Goal: Task Accomplishment & Management: Manage account settings

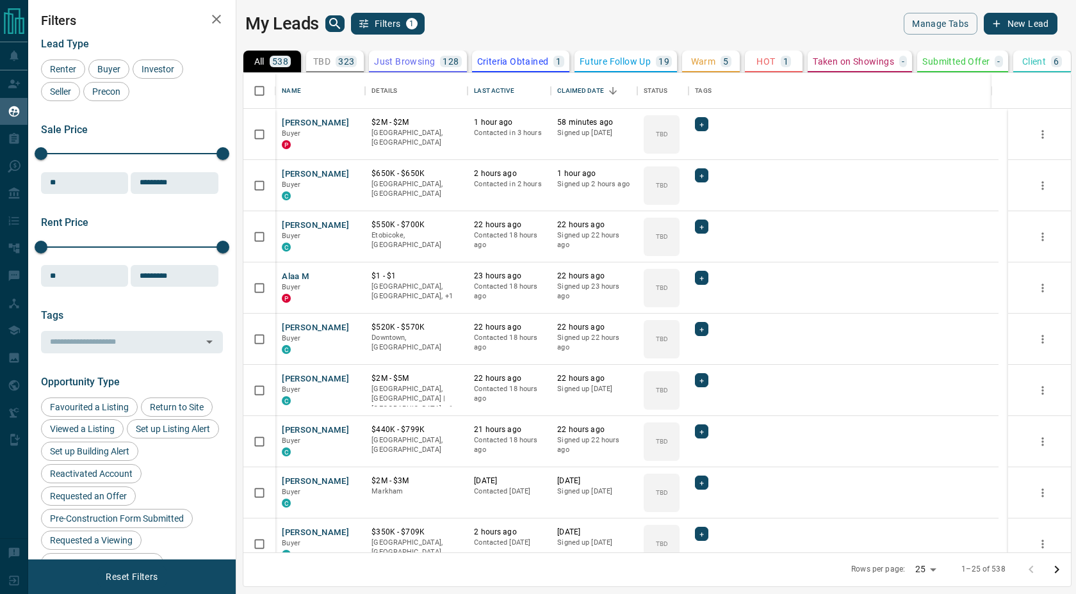
scroll to position [470, 824]
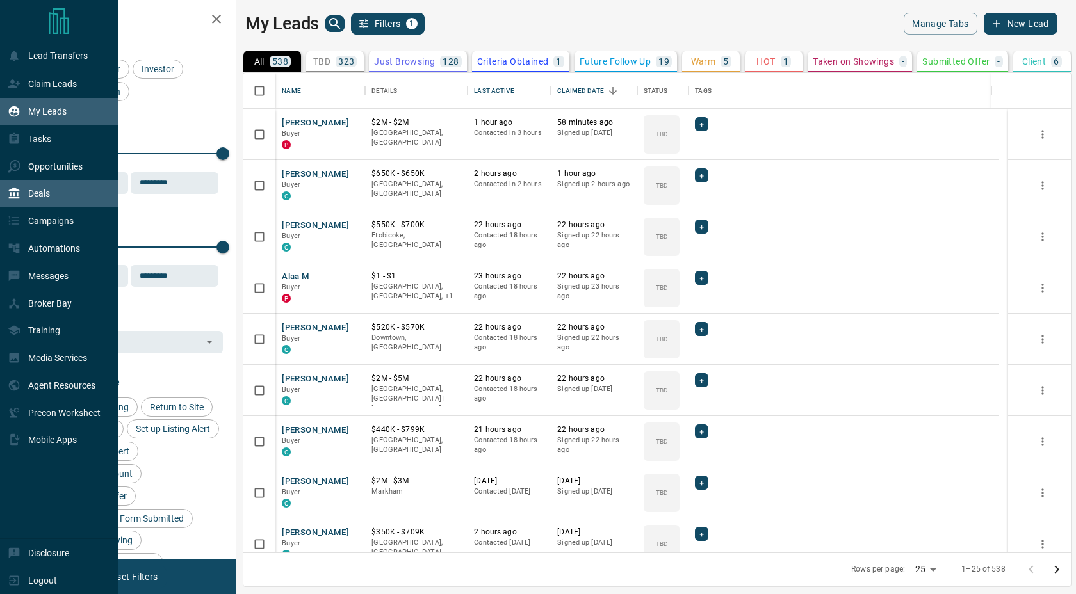
click at [14, 202] on div "Deals" at bounding box center [29, 193] width 42 height 21
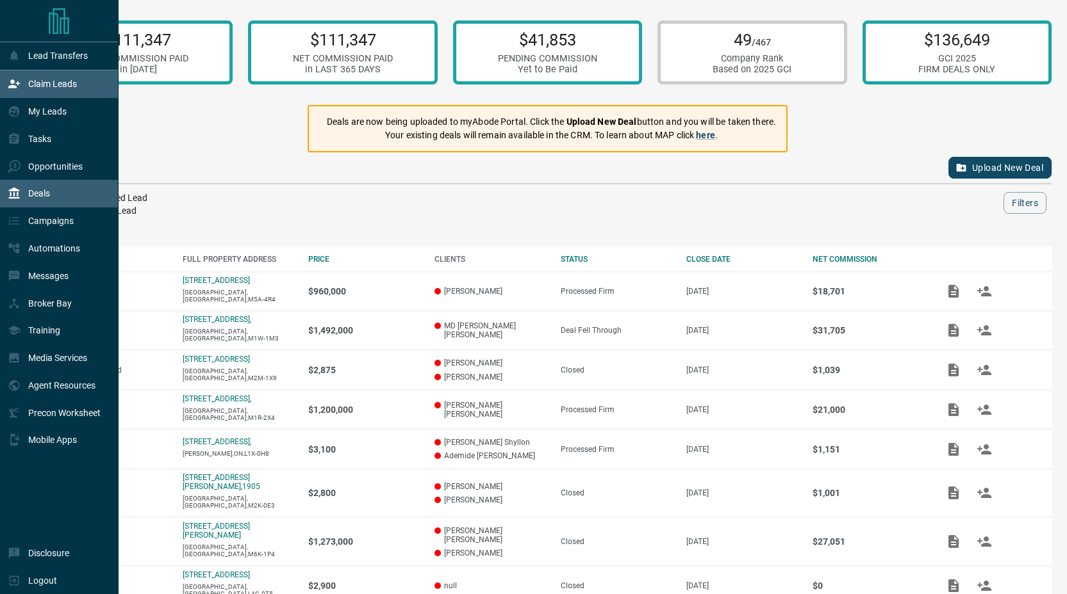
click at [28, 90] on div "Claim Leads" at bounding box center [42, 84] width 69 height 21
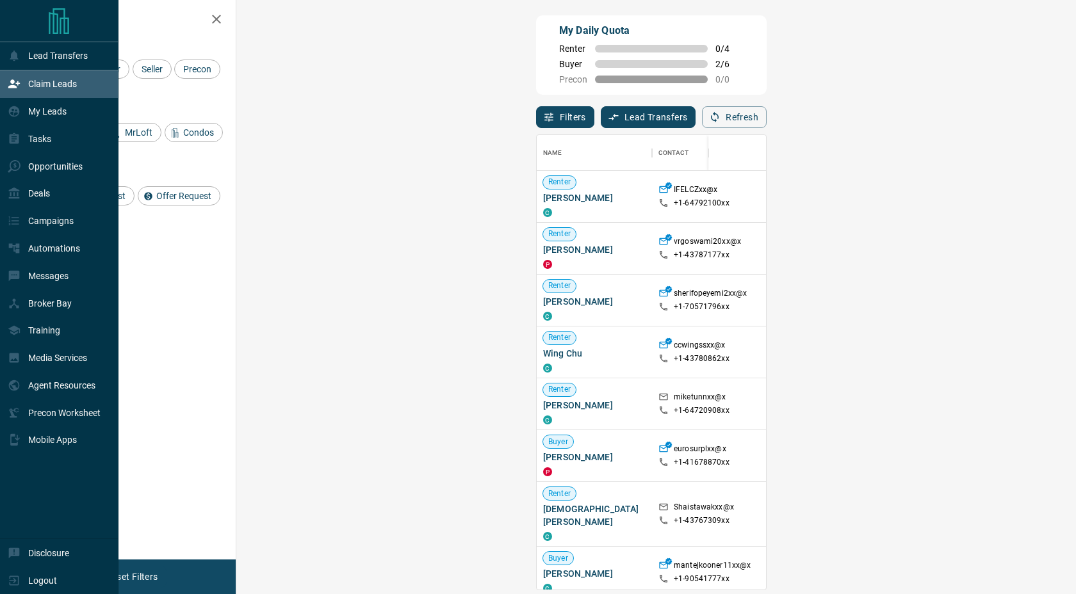
scroll to position [445, 803]
click at [43, 114] on p "My Leads" at bounding box center [47, 111] width 38 height 10
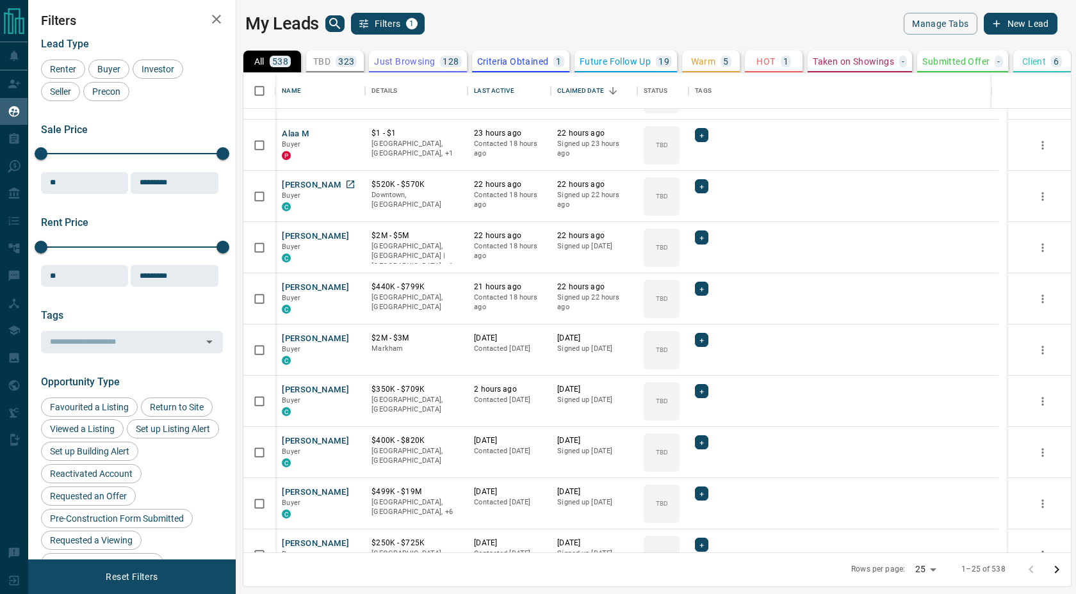
scroll to position [154, 0]
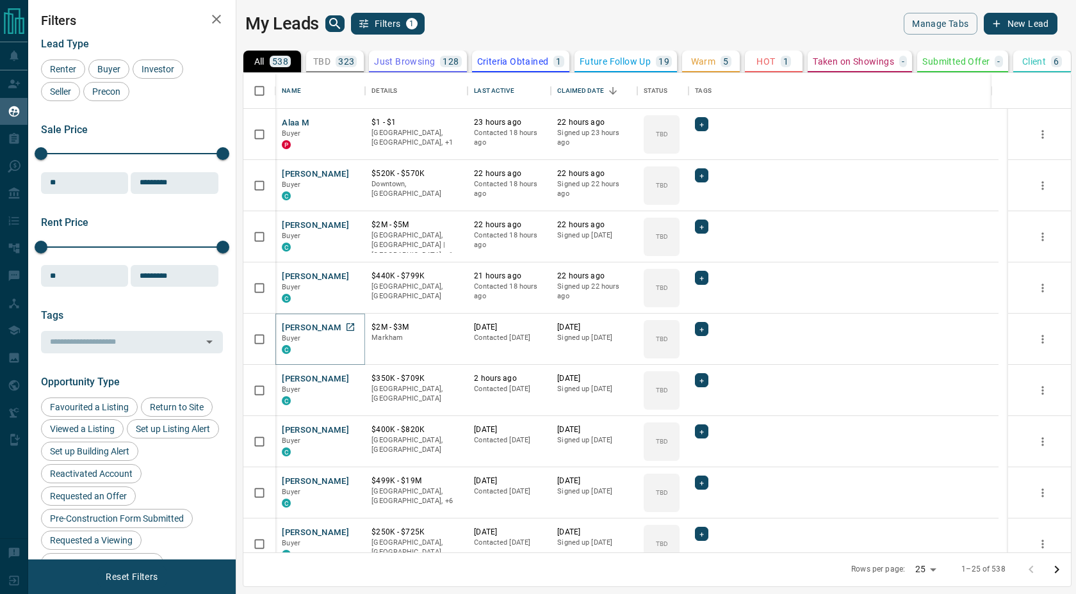
click at [302, 331] on button "[PERSON_NAME]" at bounding box center [315, 328] width 67 height 12
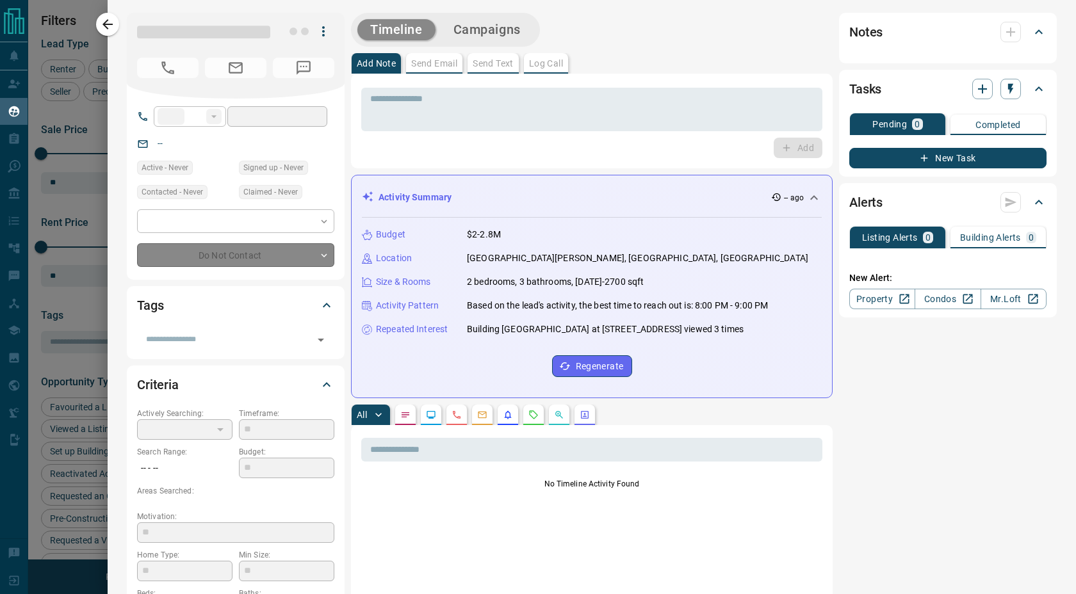
type input "**"
type input "**********"
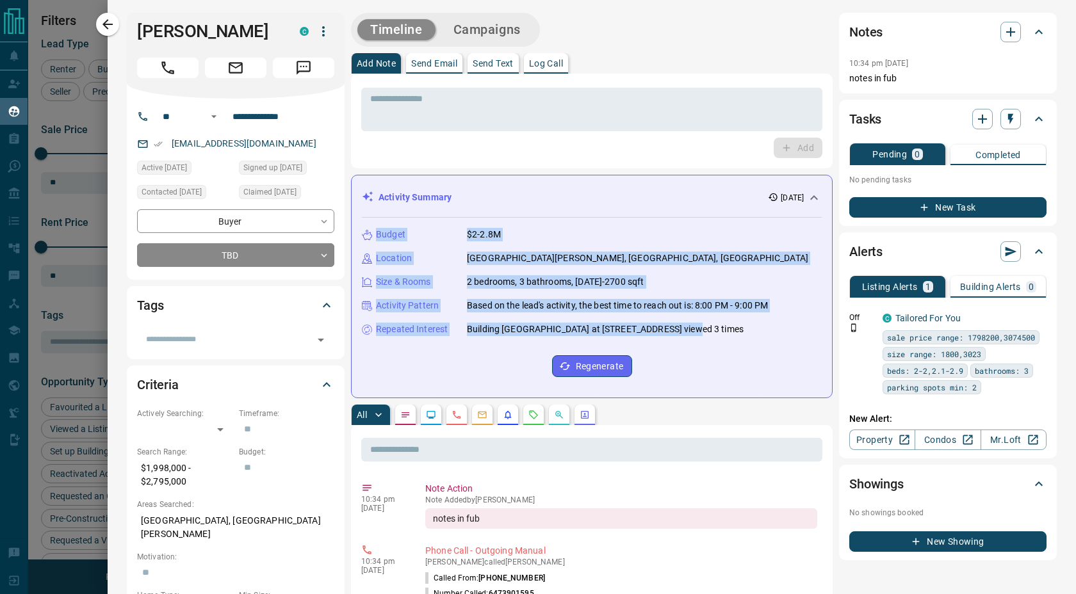
drag, startPoint x: 691, startPoint y: 343, endPoint x: 373, endPoint y: 231, distance: 337.5
click at [373, 231] on div "Budget $2-2.8M Location [GEOGRAPHIC_DATA][PERSON_NAME], [GEOGRAPHIC_DATA], [GEO…" at bounding box center [592, 303] width 460 height 170
drag, startPoint x: 359, startPoint y: 224, endPoint x: 726, endPoint y: 359, distance: 391.1
click at [726, 359] on div "Activity Summary [DATE] Budget $2-2.8M Location [GEOGRAPHIC_DATA][PERSON_NAME][…" at bounding box center [592, 287] width 482 height 224
click at [726, 359] on div "Budget $2-2.8M Location [GEOGRAPHIC_DATA][PERSON_NAME], [GEOGRAPHIC_DATA], [GEO…" at bounding box center [592, 303] width 460 height 170
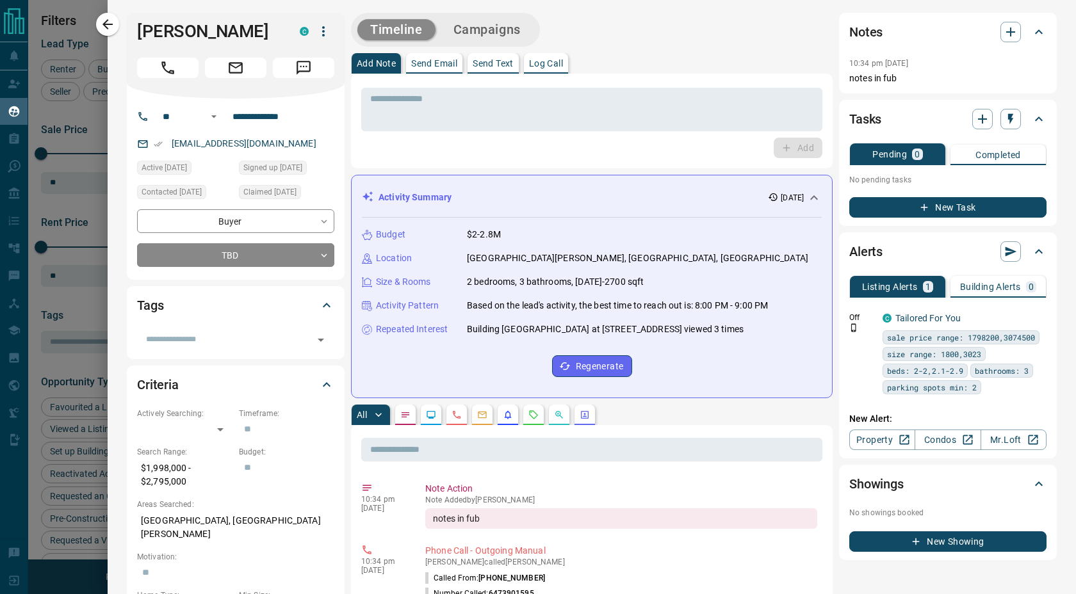
click at [620, 158] on div "Add" at bounding box center [591, 148] width 461 height 20
click at [596, 135] on div "* ​ Add" at bounding box center [591, 121] width 461 height 74
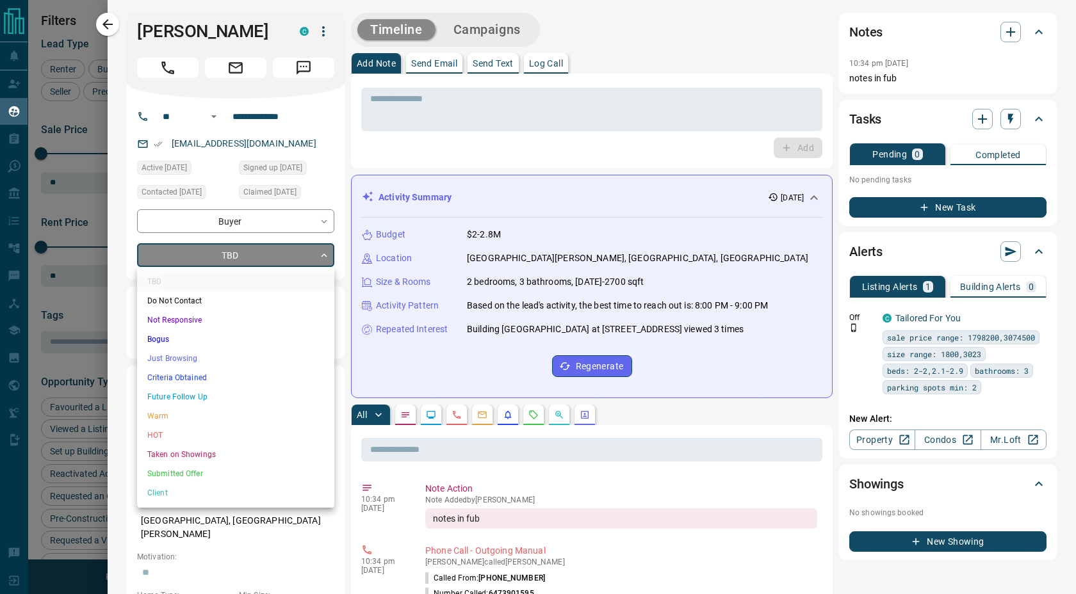
click at [283, 254] on body "Lead Transfers Claim Leads My Leads Tasks Opportunities Deals Campaigns Automat…" at bounding box center [538, 289] width 1076 height 578
click at [278, 363] on li "Just Browsing" at bounding box center [235, 358] width 197 height 19
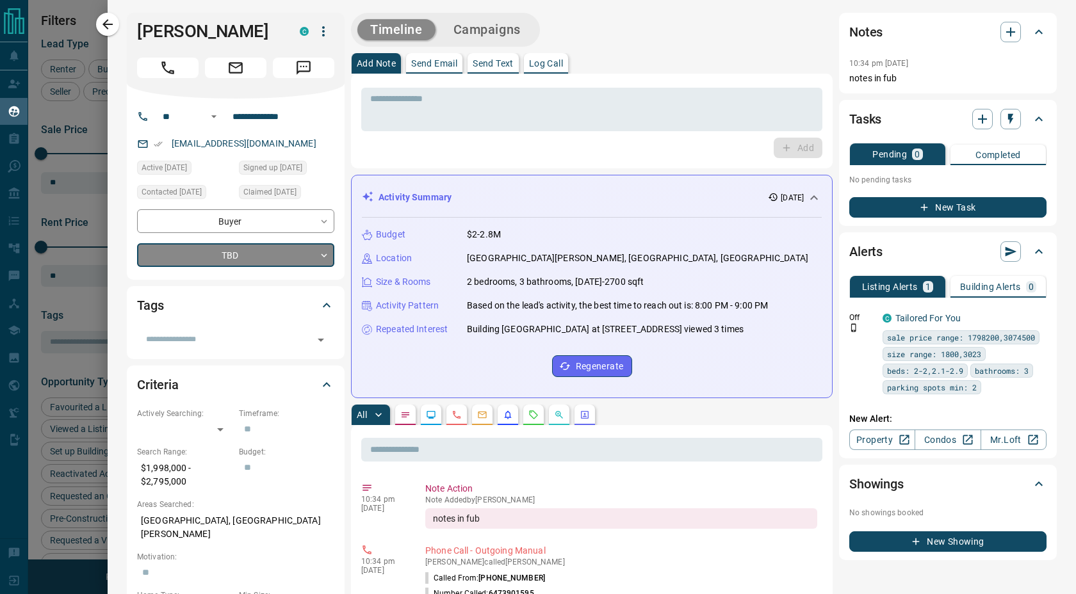
type input "*"
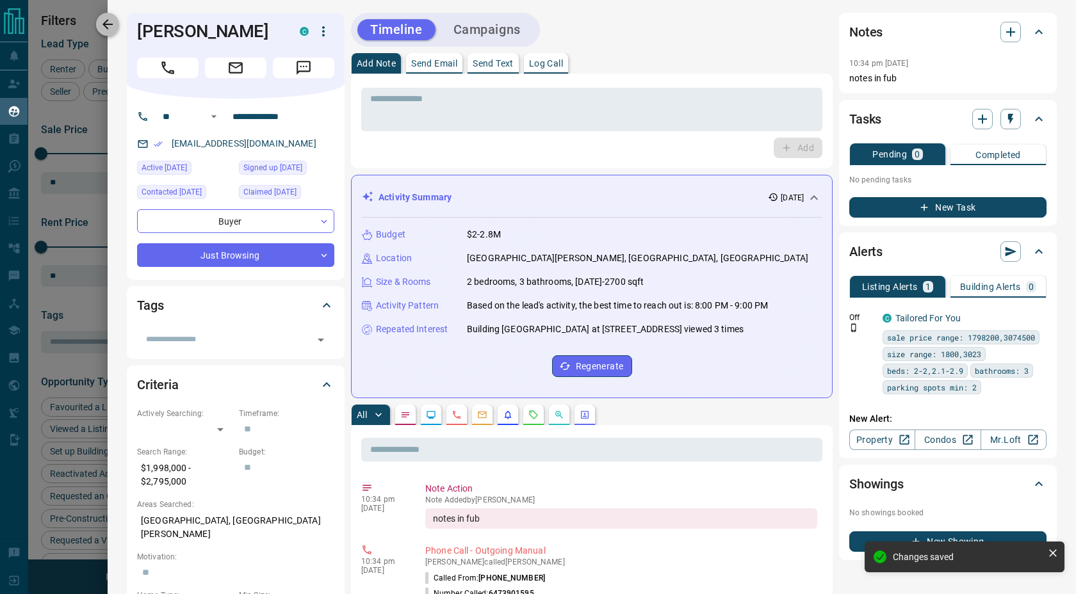
click at [106, 22] on icon "button" at bounding box center [107, 24] width 15 height 15
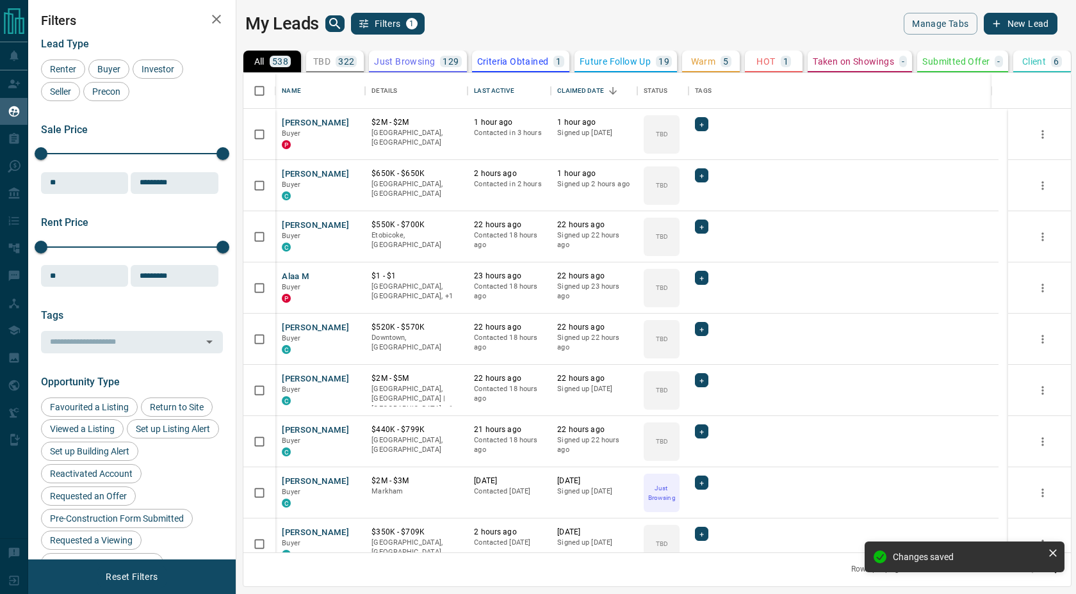
scroll to position [470, 824]
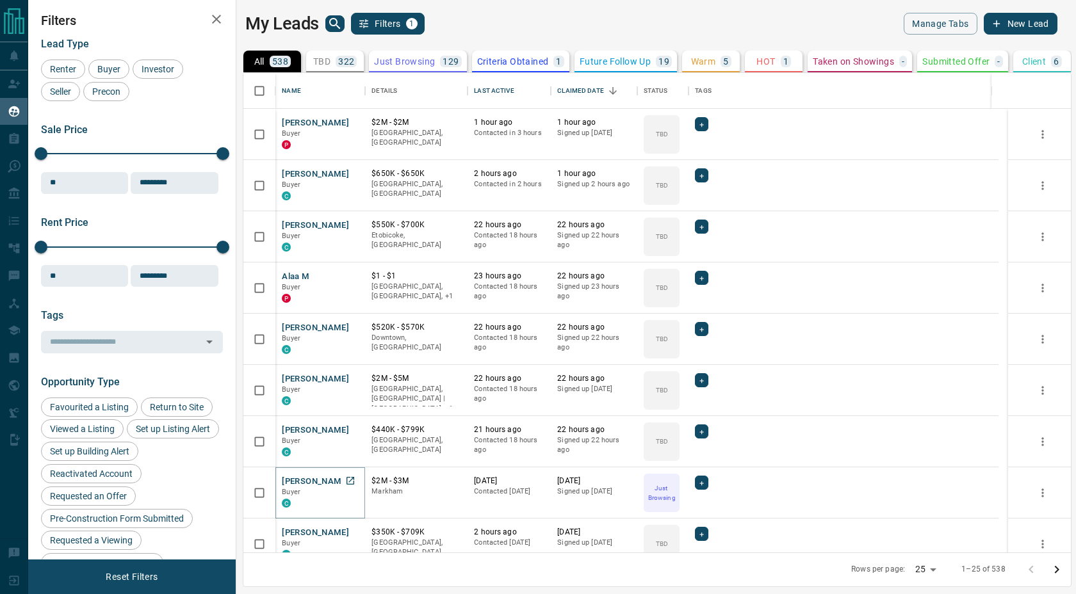
click at [295, 480] on button "[PERSON_NAME]" at bounding box center [315, 482] width 67 height 12
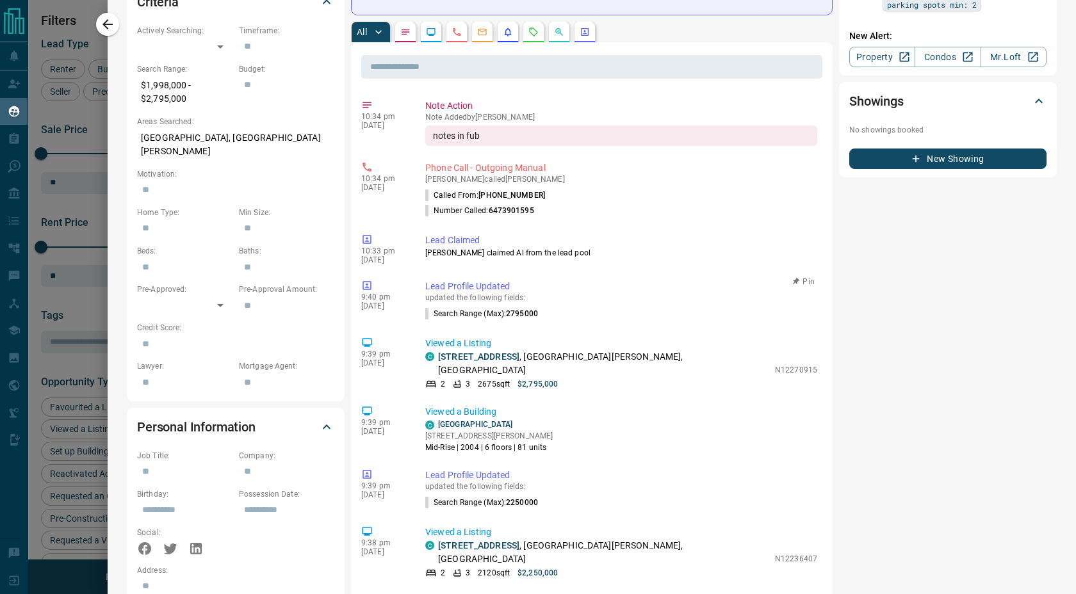
scroll to position [391, 0]
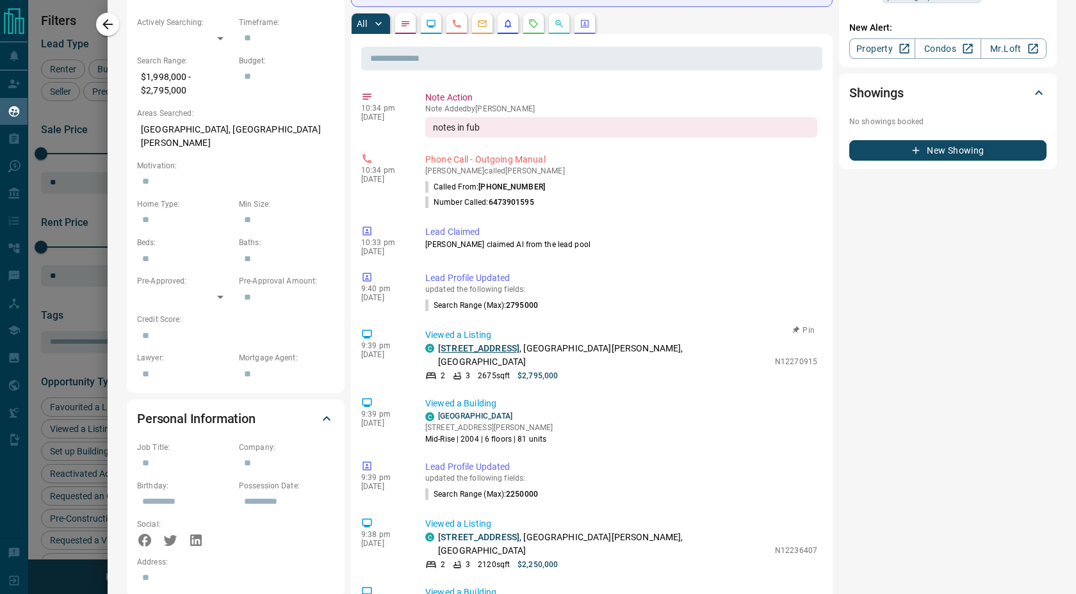
click at [503, 350] on link "[STREET_ADDRESS]" at bounding box center [478, 348] width 81 height 10
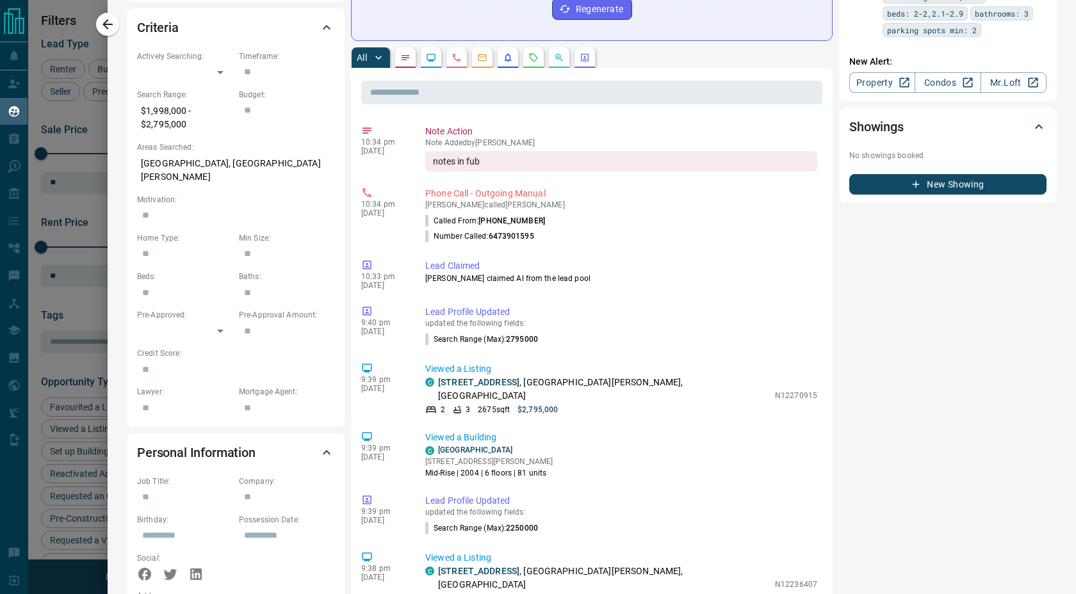
scroll to position [0, 0]
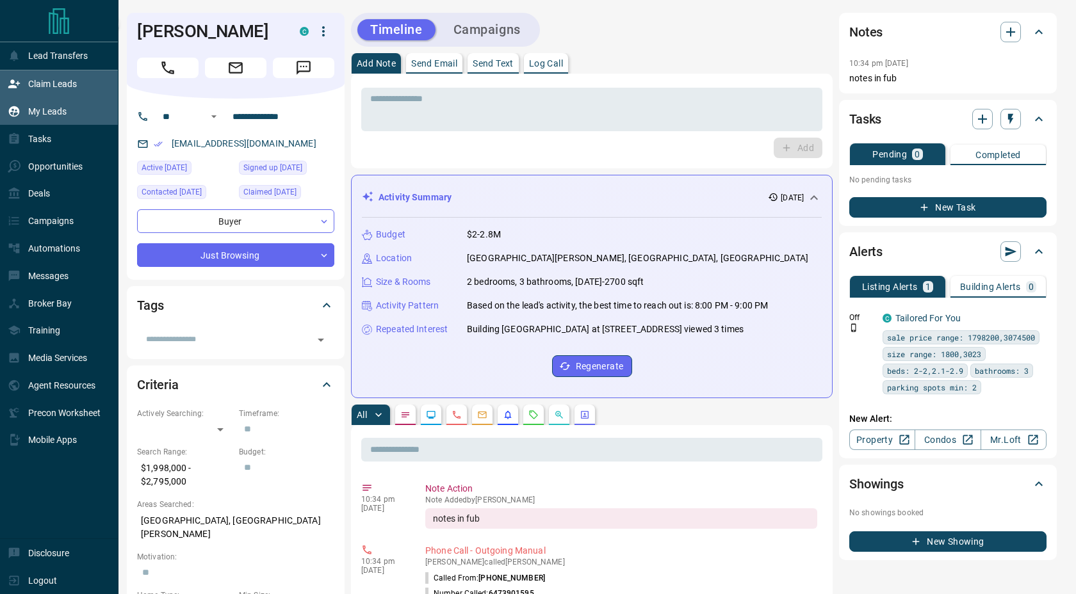
click at [17, 86] on icon at bounding box center [14, 84] width 13 height 13
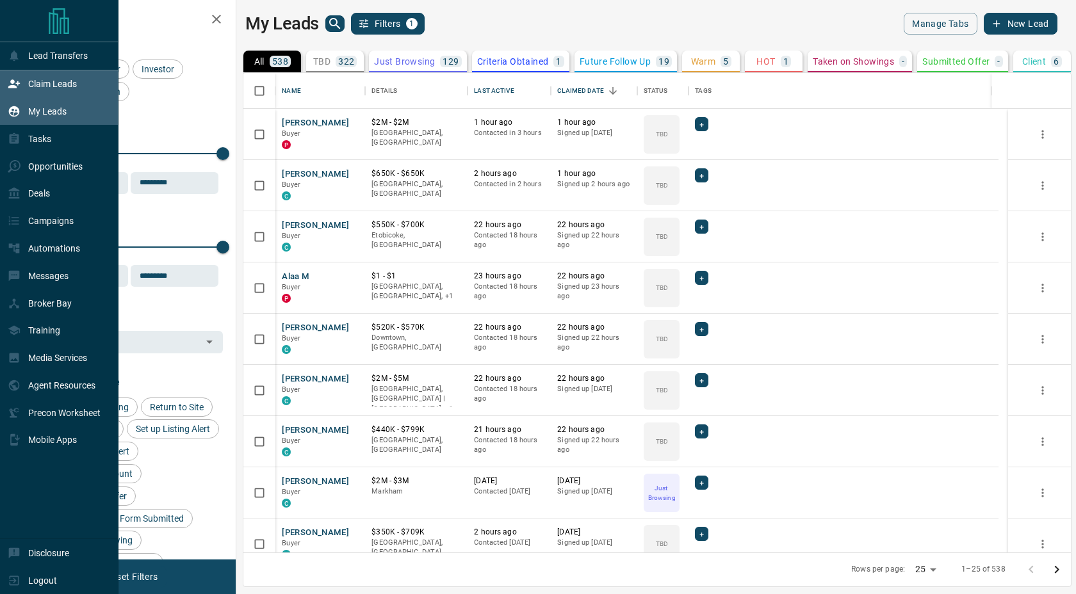
click at [5, 83] on div "Claim Leads" at bounding box center [59, 84] width 119 height 28
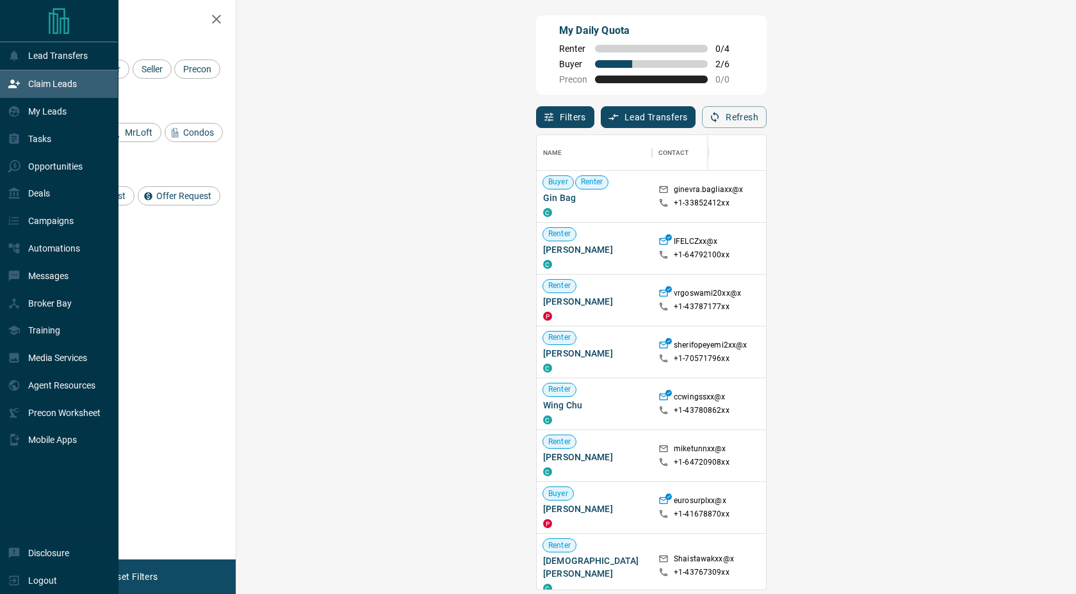
scroll to position [445, 803]
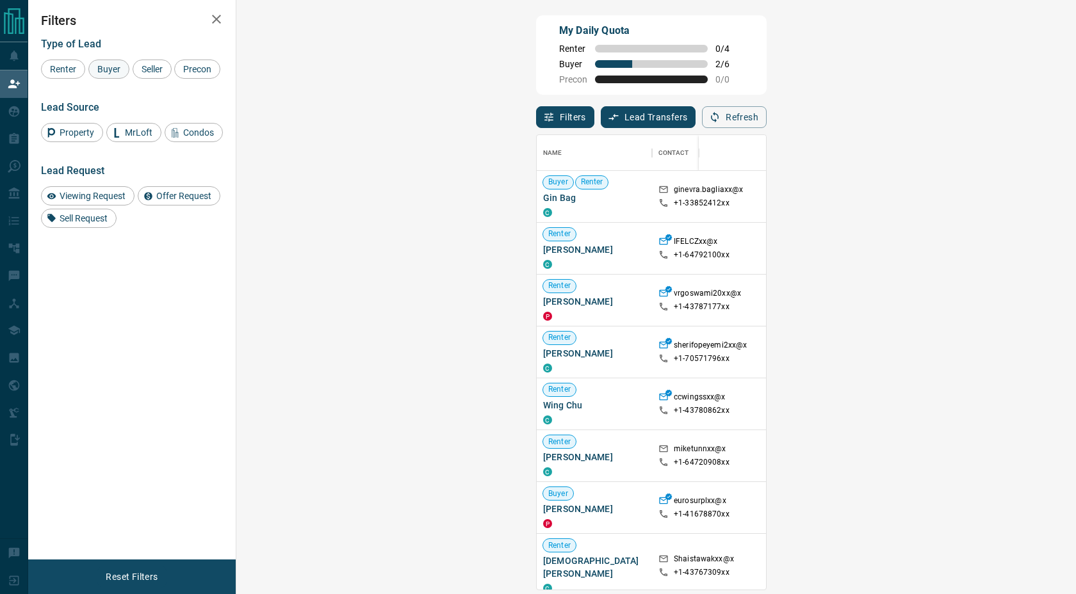
click at [111, 72] on span "Buyer" at bounding box center [109, 69] width 32 height 10
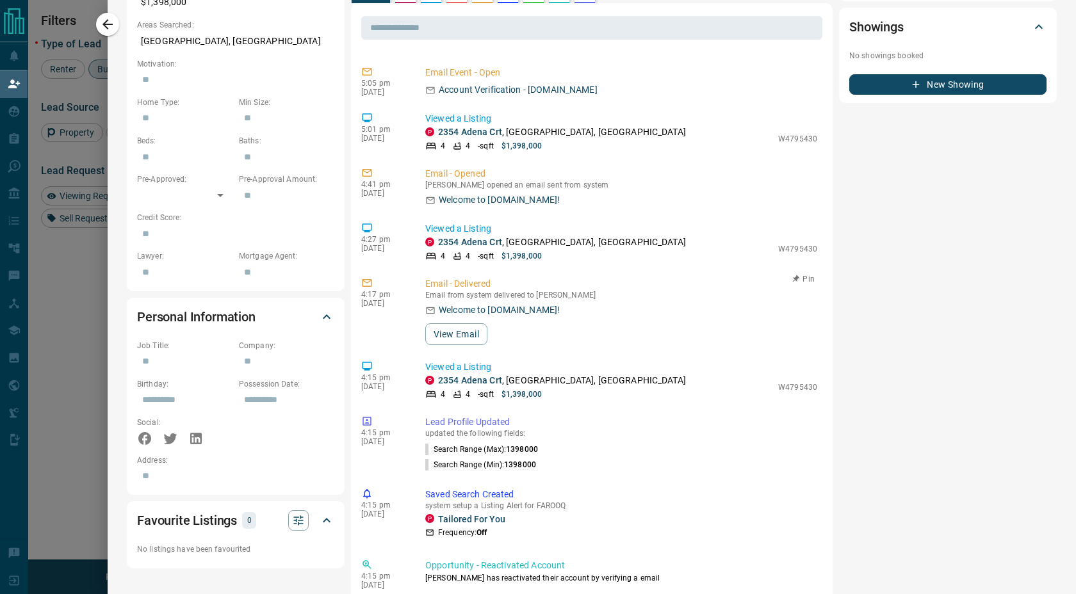
scroll to position [44, 0]
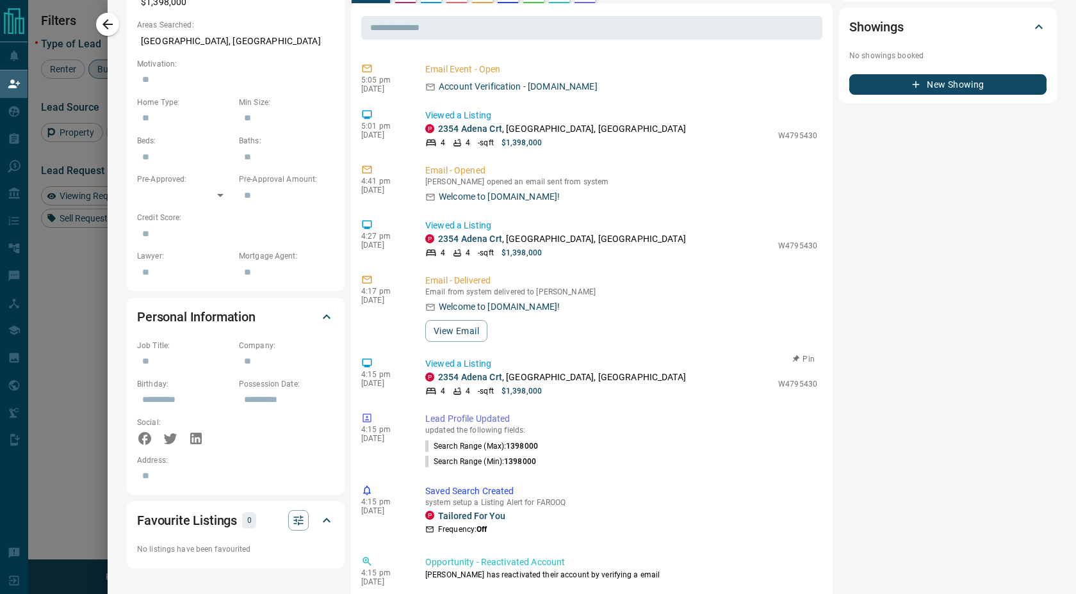
click at [507, 378] on p "[STREET_ADDRESS]" at bounding box center [562, 377] width 248 height 13
click at [462, 375] on link "2354 Adena Crt" at bounding box center [470, 377] width 64 height 10
click at [475, 236] on link "2354 Adena Crt" at bounding box center [470, 239] width 64 height 10
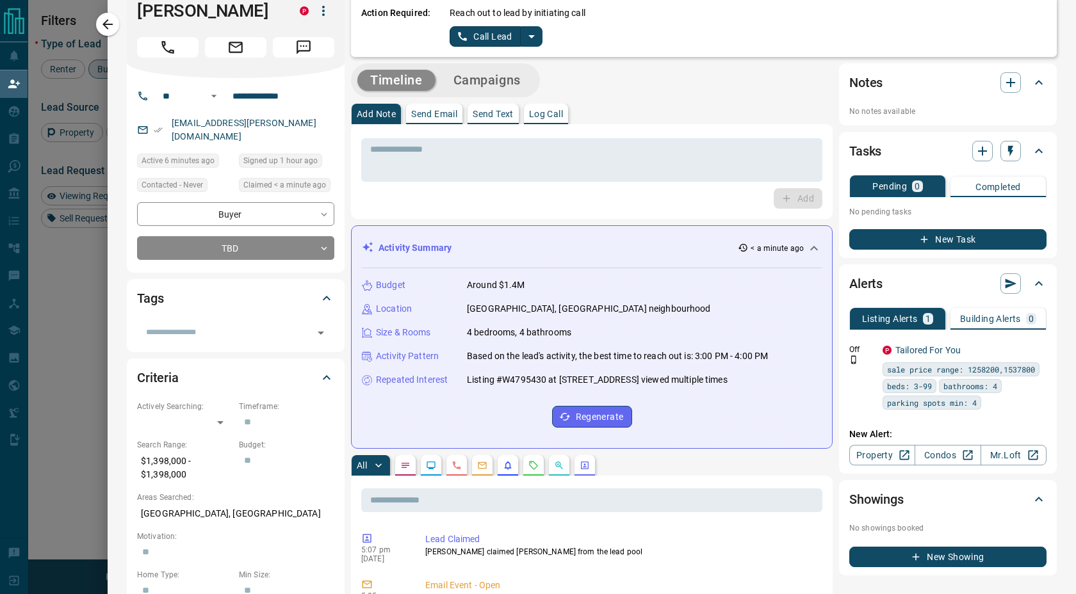
scroll to position [0, 0]
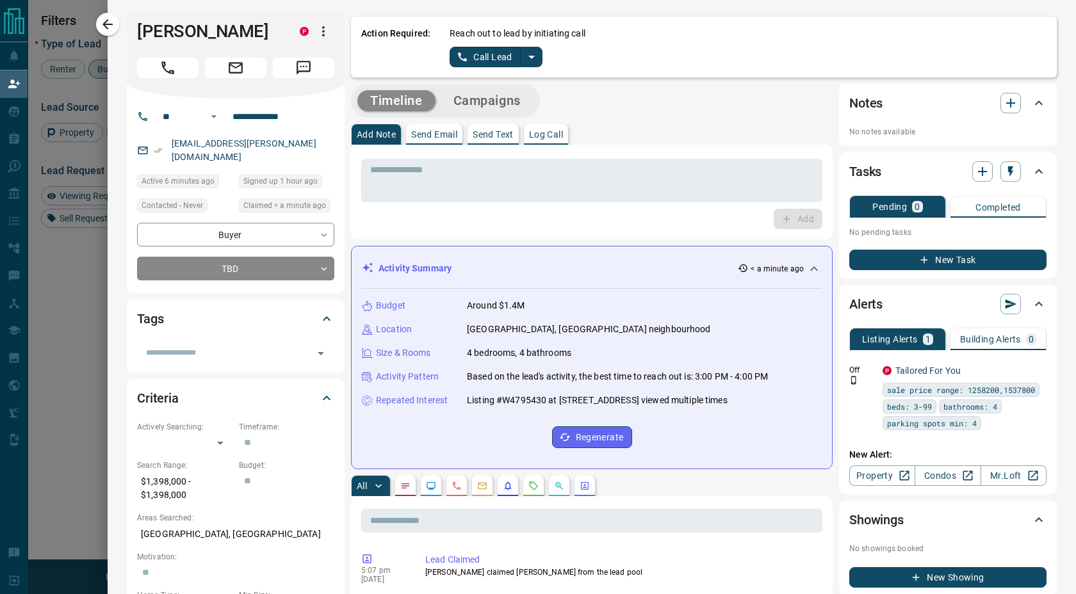
click at [477, 329] on p "[GEOGRAPHIC_DATA], [GEOGRAPHIC_DATA] neighbourhood" at bounding box center [589, 329] width 244 height 13
click at [518, 227] on div "Add" at bounding box center [591, 219] width 461 height 20
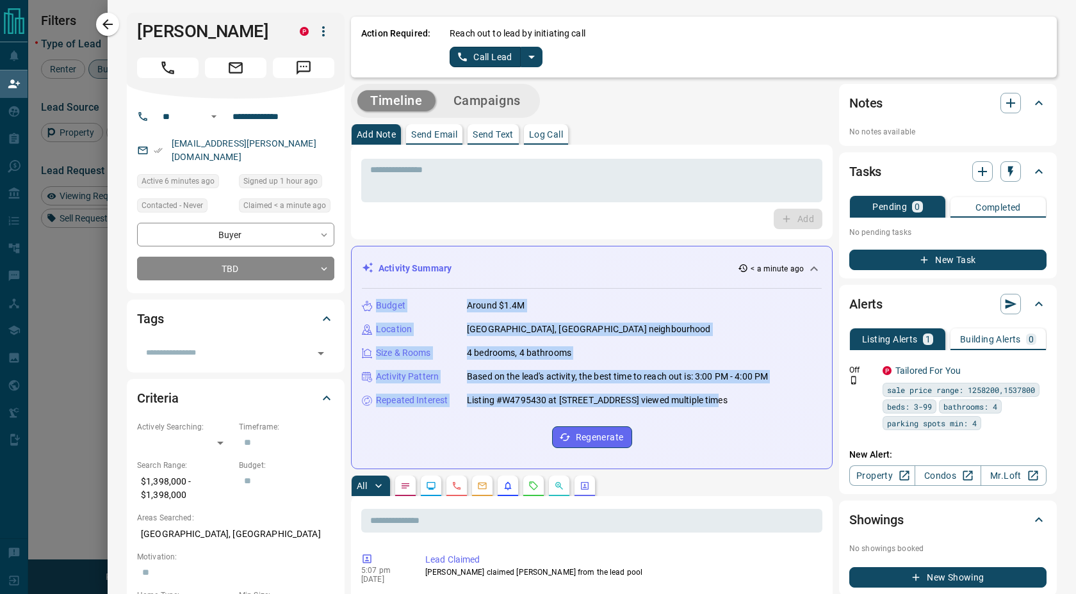
drag, startPoint x: 518, startPoint y: 227, endPoint x: 591, endPoint y: 420, distance: 205.3
click at [687, 430] on div "Budget Around $1.4M Location [GEOGRAPHIC_DATA], [GEOGRAPHIC_DATA] neighbourhood…" at bounding box center [592, 374] width 460 height 170
drag, startPoint x: 679, startPoint y: 428, endPoint x: 420, endPoint y: 284, distance: 296.8
click at [420, 284] on div "Budget Around $1.4M Location [GEOGRAPHIC_DATA], [GEOGRAPHIC_DATA] neighbourhood…" at bounding box center [592, 370] width 460 height 178
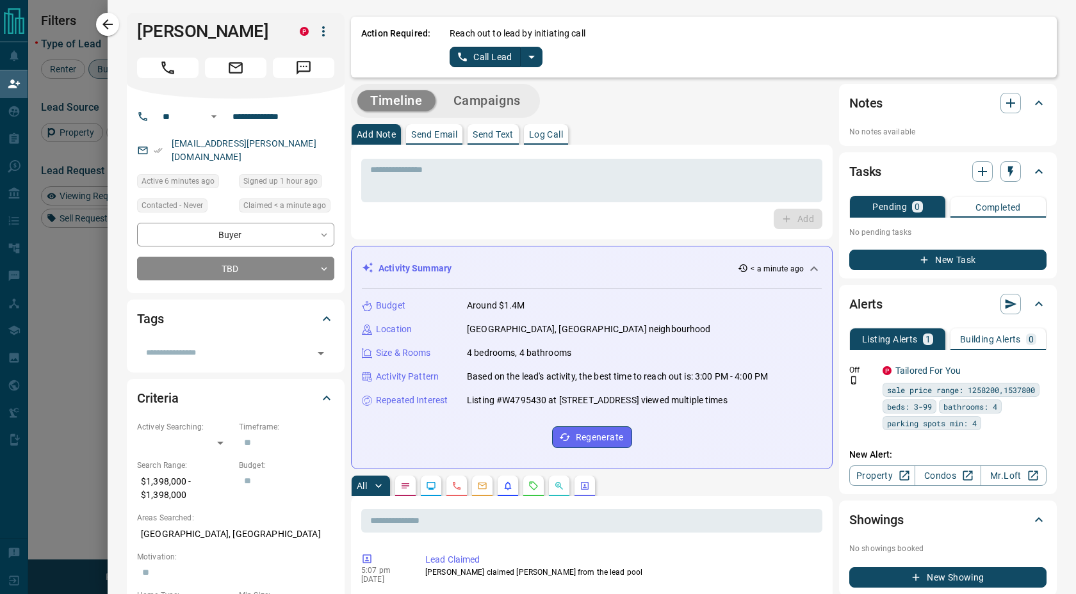
click at [366, 216] on div "Add" at bounding box center [591, 219] width 461 height 20
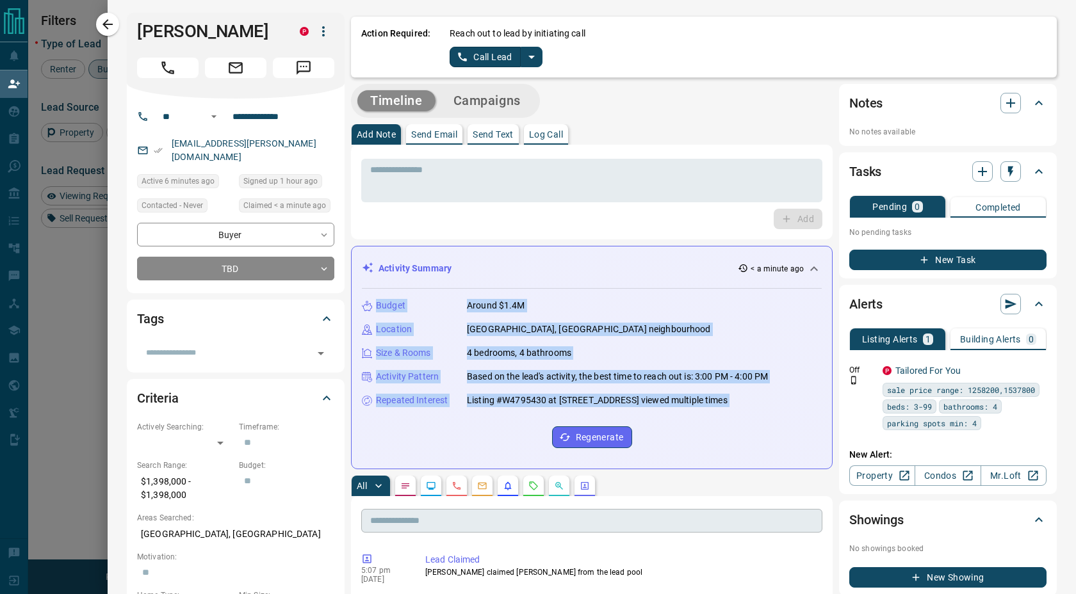
drag, startPoint x: 366, startPoint y: 216, endPoint x: 764, endPoint y: 521, distance: 501.1
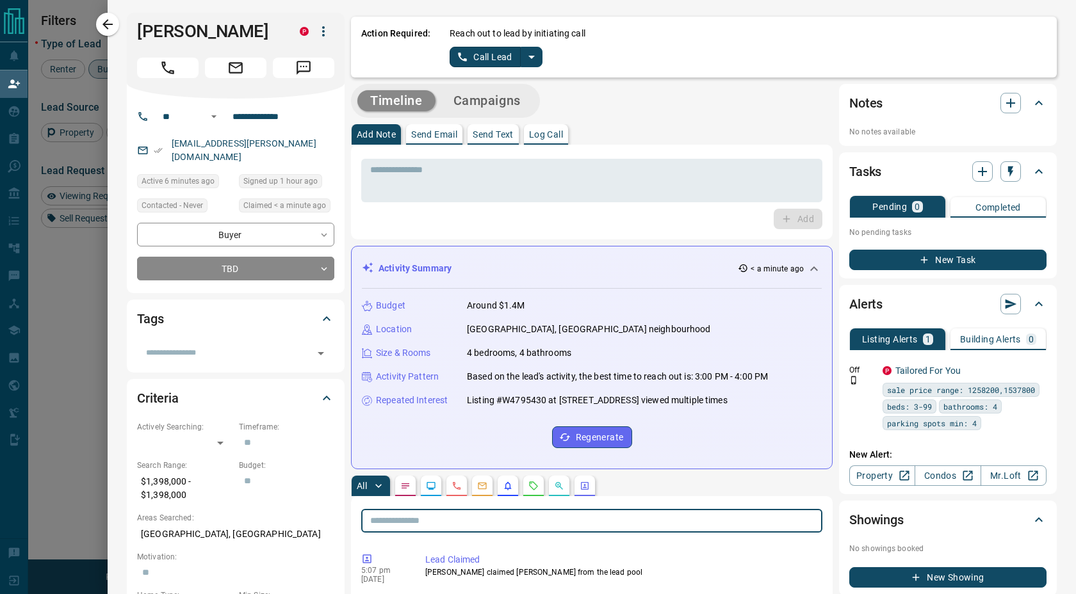
click at [764, 521] on input "text" at bounding box center [591, 521] width 461 height 24
click at [625, 54] on div "Reach out to lead by initiating call Call Lead" at bounding box center [748, 47] width 597 height 40
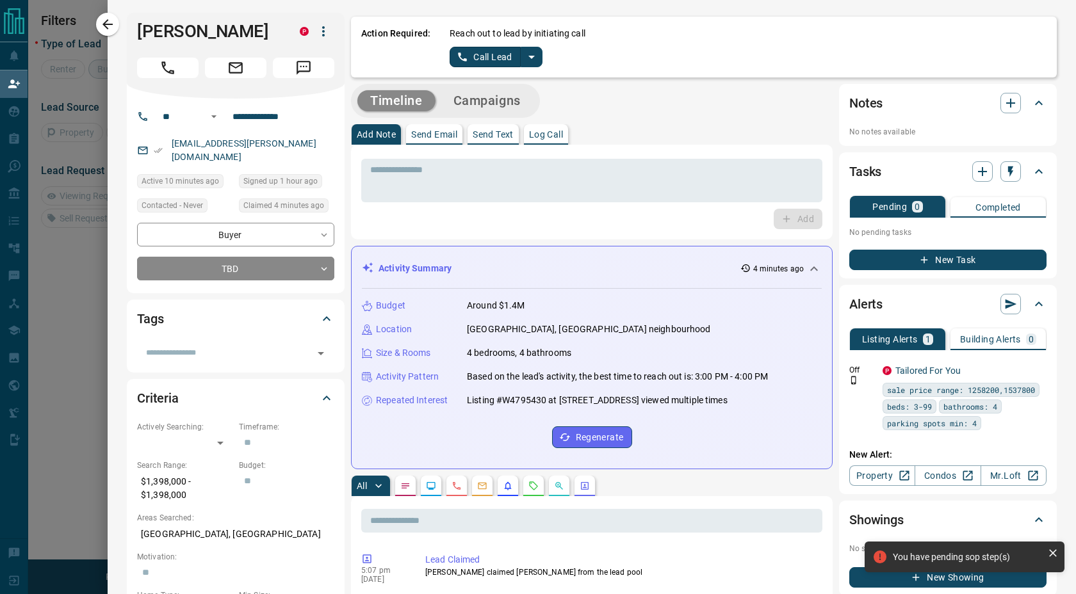
scroll to position [10, 10]
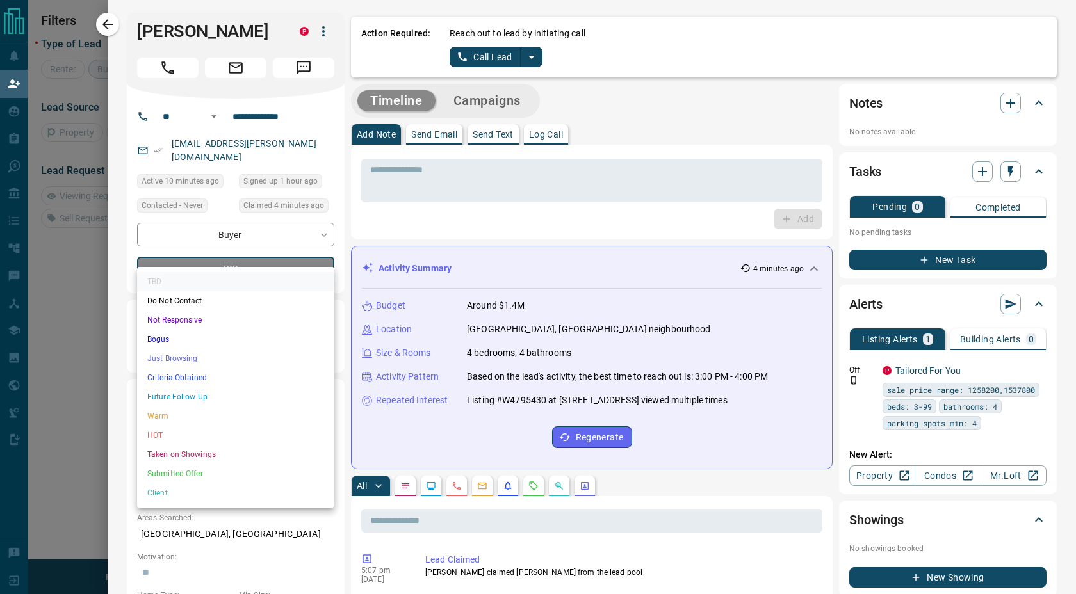
click at [268, 262] on body "**********" at bounding box center [538, 250] width 1076 height 501
click at [244, 360] on li "Just Browsing" at bounding box center [235, 358] width 197 height 19
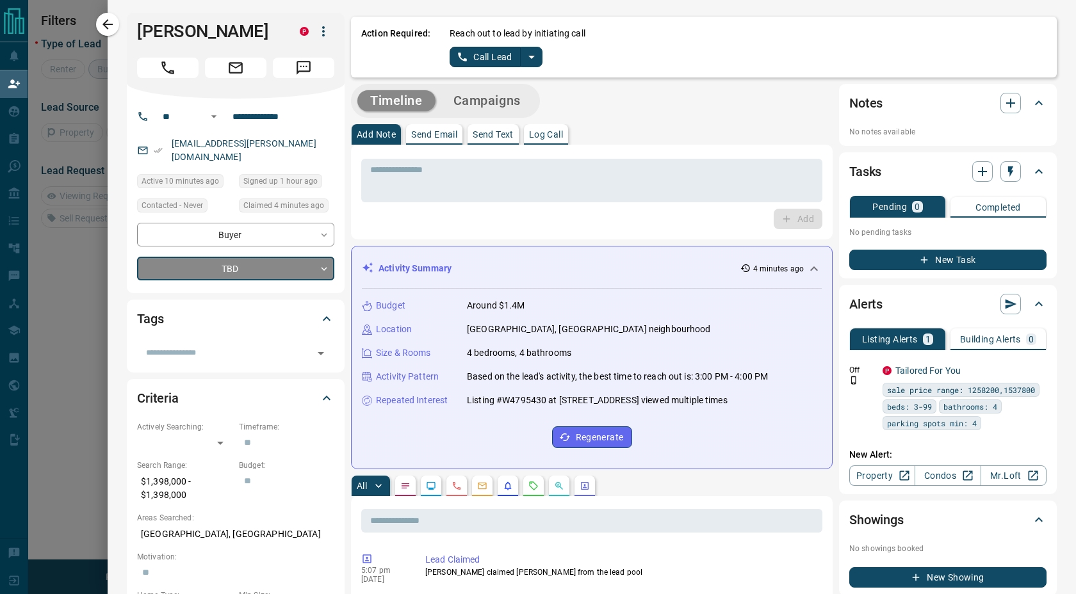
type input "*"
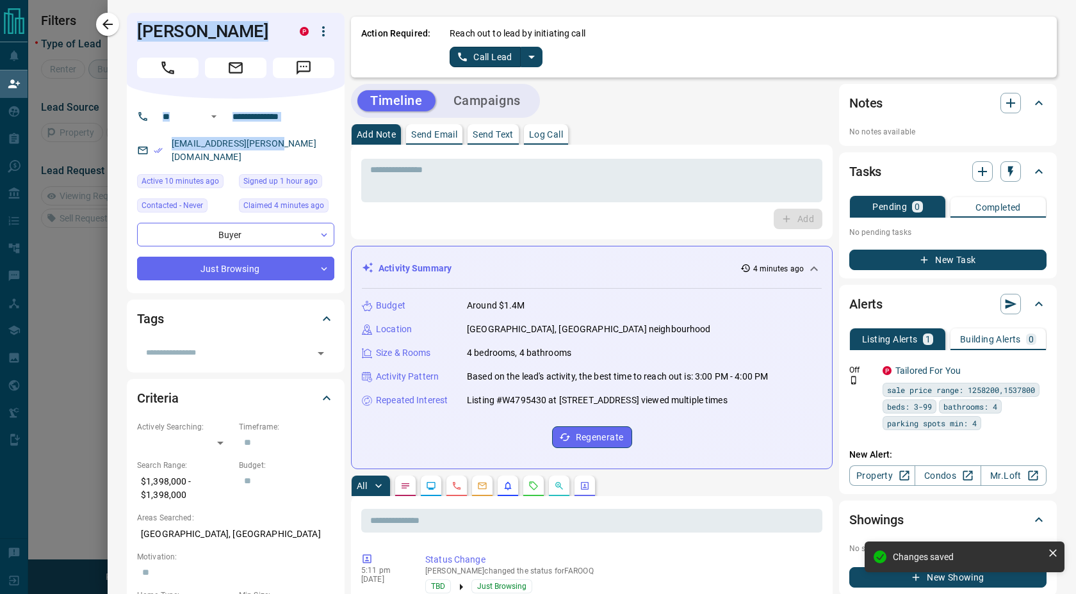
drag, startPoint x: 304, startPoint y: 150, endPoint x: 138, endPoint y: 15, distance: 213.5
click at [138, 15] on div "**********" at bounding box center [236, 153] width 218 height 281
copy div "[PERSON_NAME] P ​ ​ [EMAIL_ADDRESS][PERSON_NAME][DOMAIN_NAME]"
click at [341, 29] on div "[PERSON_NAME] P" at bounding box center [236, 56] width 218 height 86
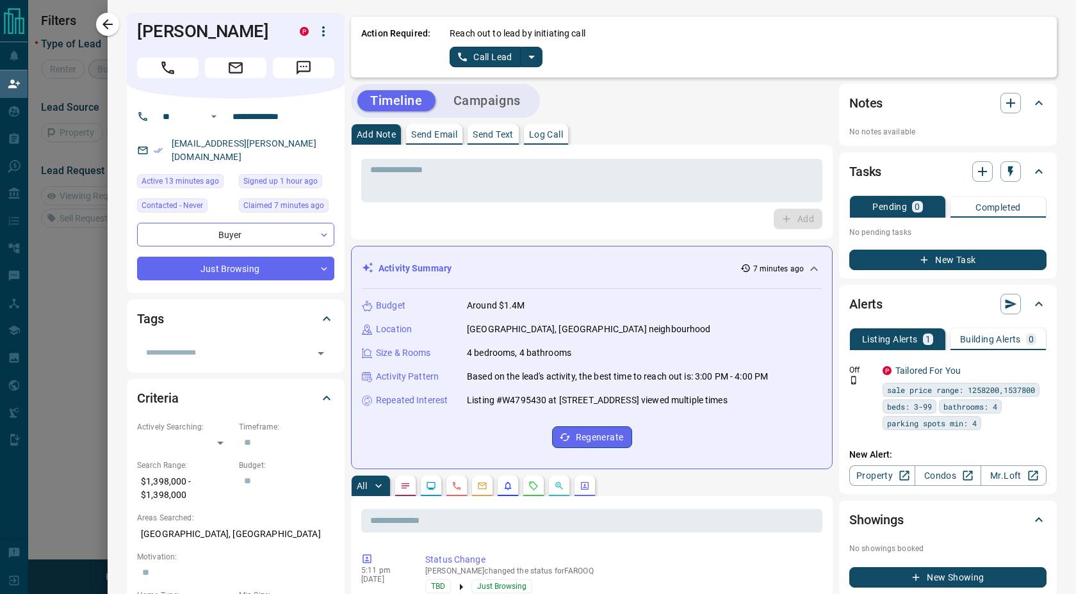
click at [717, 399] on div "Repeated Interest Listing #W4795430 at [STREET_ADDRESS] viewed multiple times" at bounding box center [592, 400] width 460 height 13
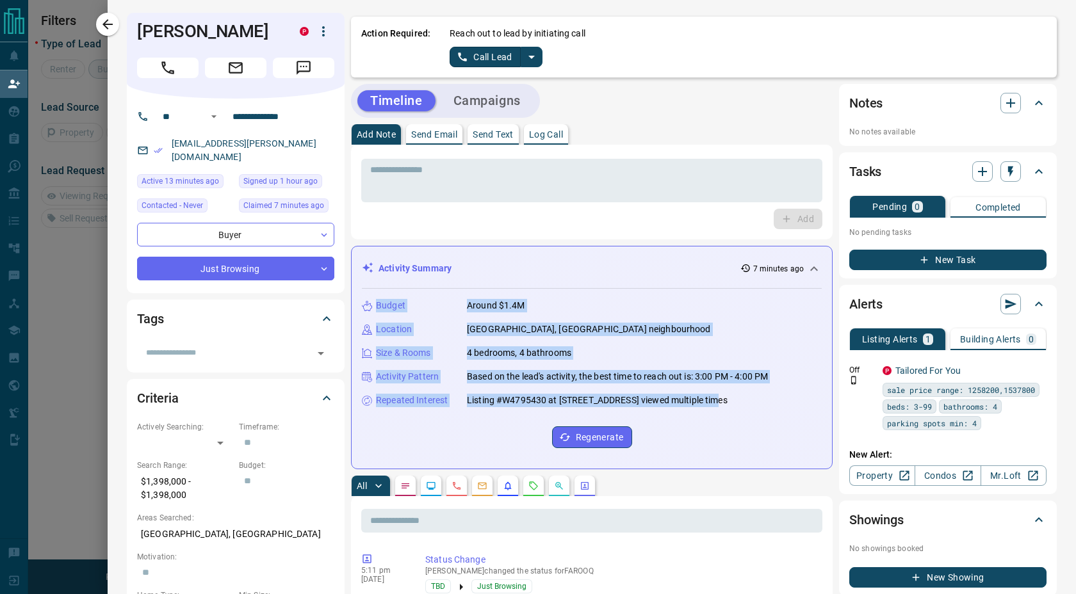
drag, startPoint x: 717, startPoint y: 402, endPoint x: 375, endPoint y: 304, distance: 355.8
click at [375, 304] on div "Budget Around $1.4M Location [GEOGRAPHIC_DATA], [GEOGRAPHIC_DATA] neighbourhood…" at bounding box center [592, 374] width 460 height 170
copy div "Budget Around $1.4M Location [GEOGRAPHIC_DATA], [GEOGRAPHIC_DATA] neighbourhood…"
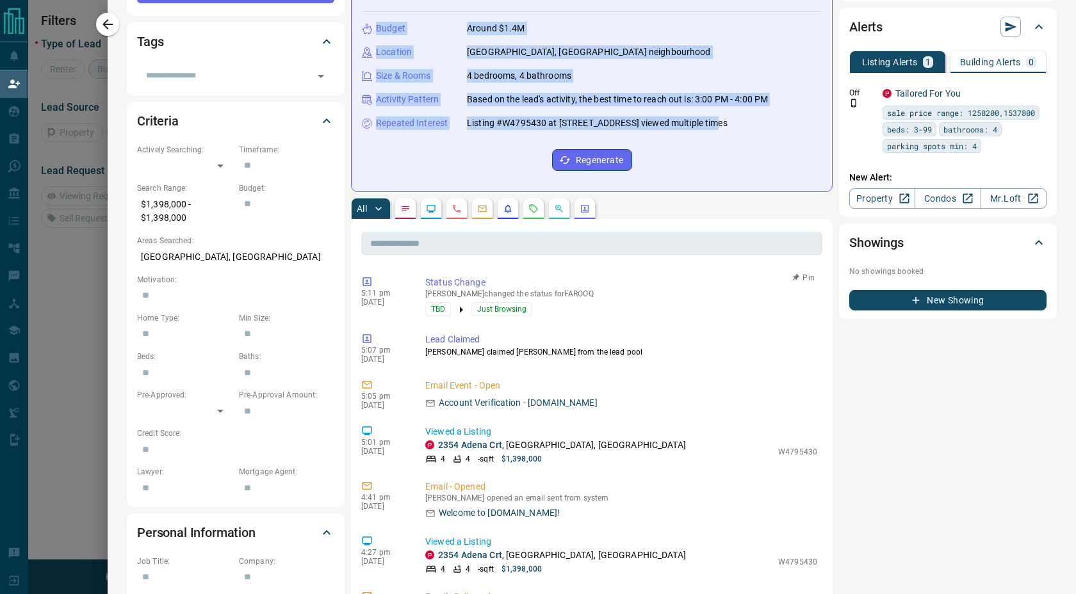
scroll to position [0, 0]
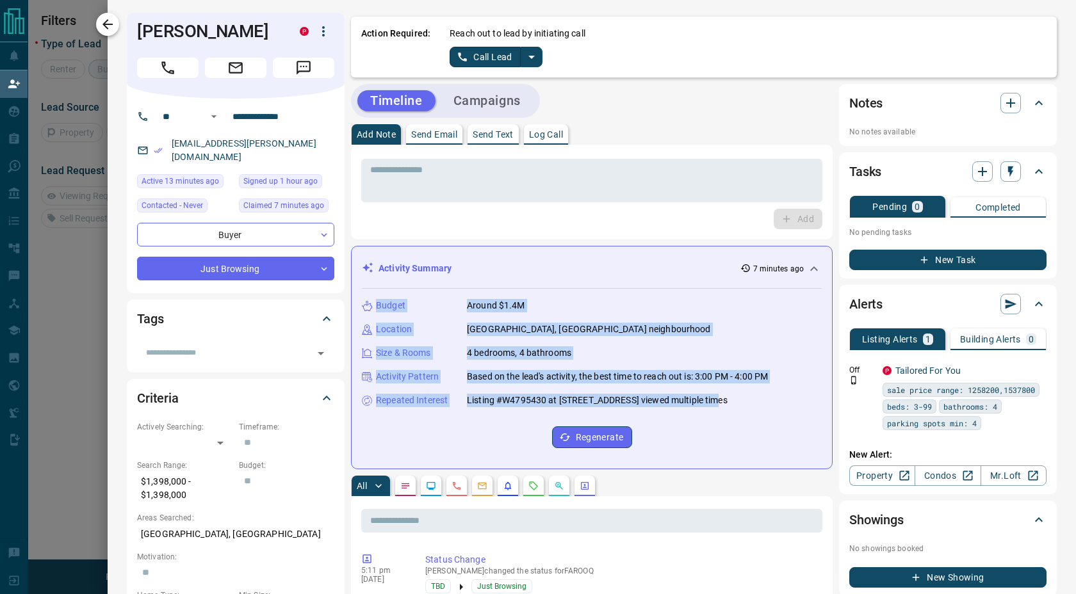
click at [101, 25] on icon "button" at bounding box center [107, 24] width 15 height 15
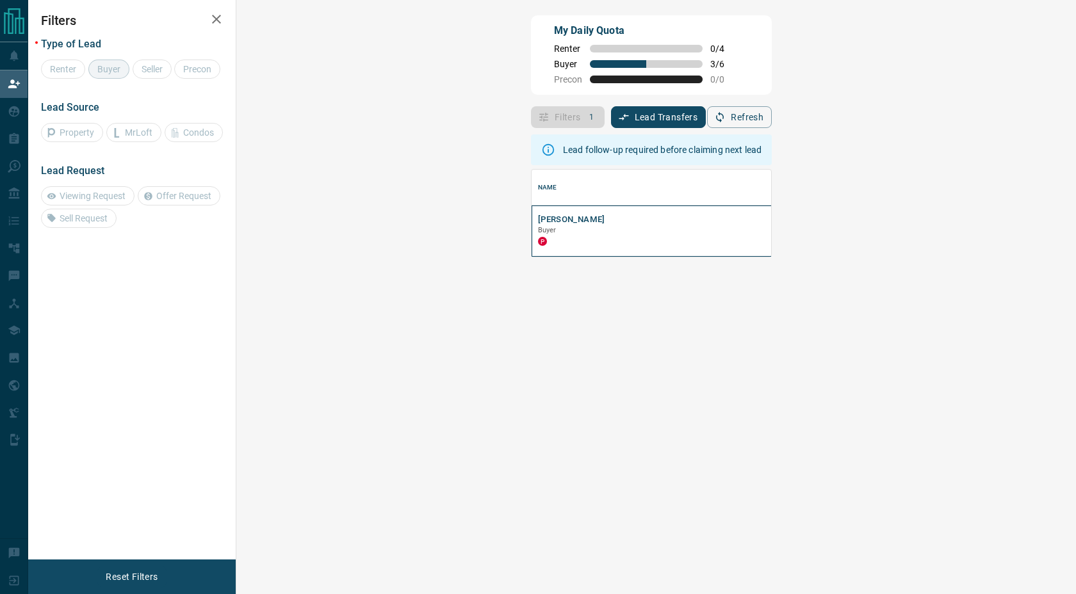
click at [532, 211] on div "[PERSON_NAME] Buyer P" at bounding box center [687, 231] width 311 height 51
click at [538, 217] on button "[PERSON_NAME]" at bounding box center [571, 220] width 67 height 12
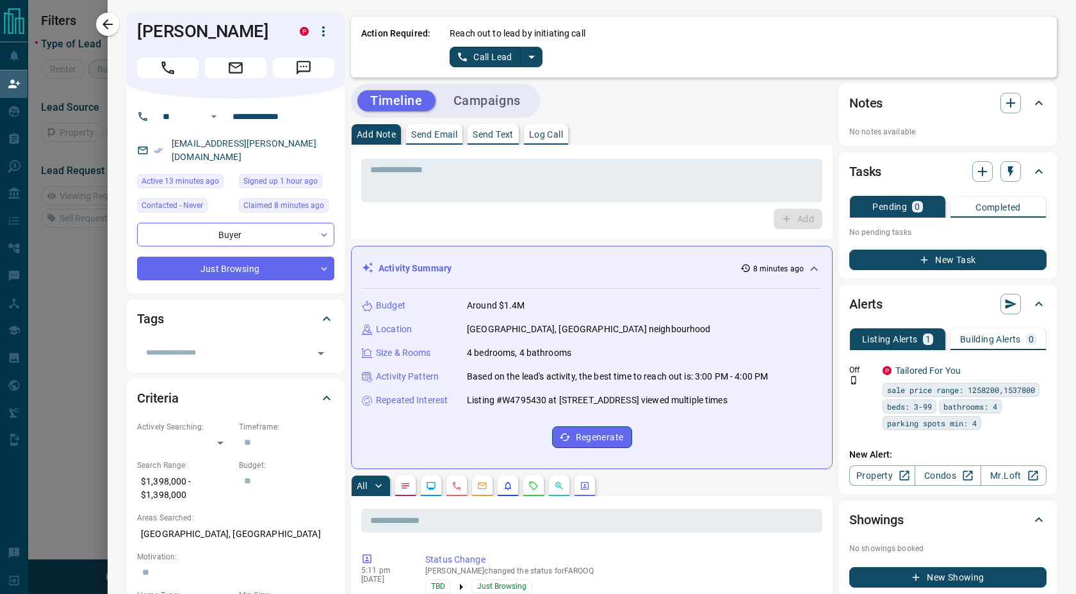
click at [539, 142] on button "Log Call" at bounding box center [546, 134] width 44 height 20
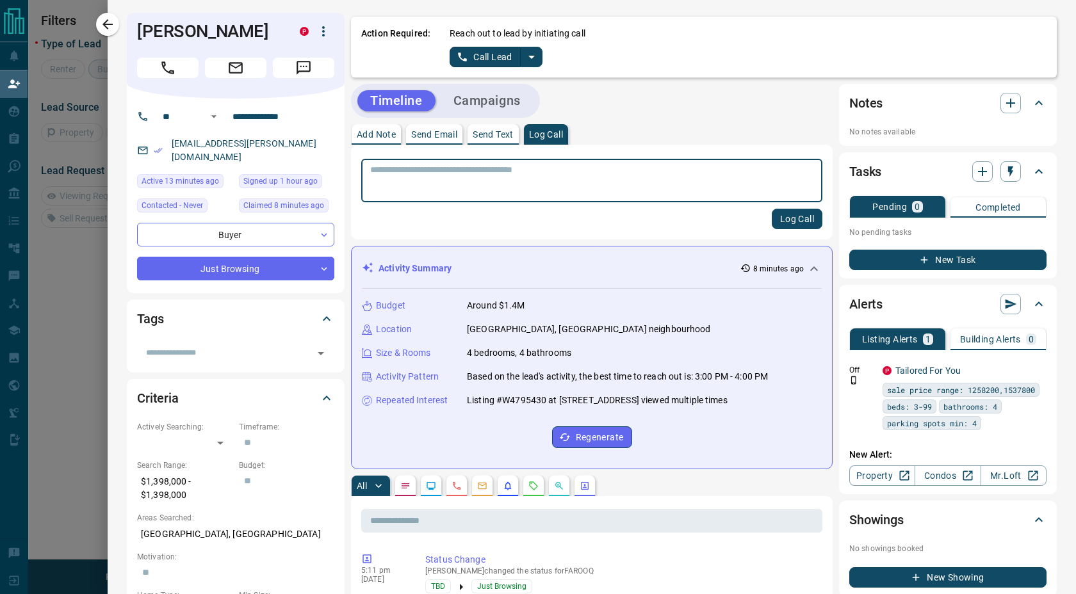
click at [532, 189] on textarea at bounding box center [591, 181] width 443 height 33
type textarea "**********"
click at [772, 209] on button "Log Call" at bounding box center [797, 219] width 51 height 20
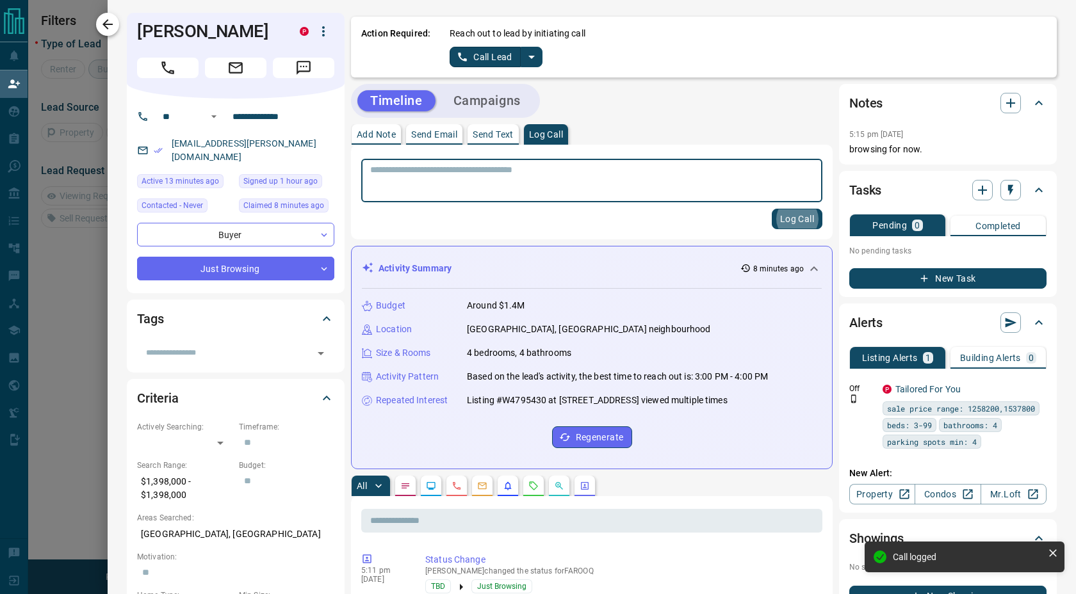
click at [115, 30] on button "button" at bounding box center [107, 24] width 23 height 23
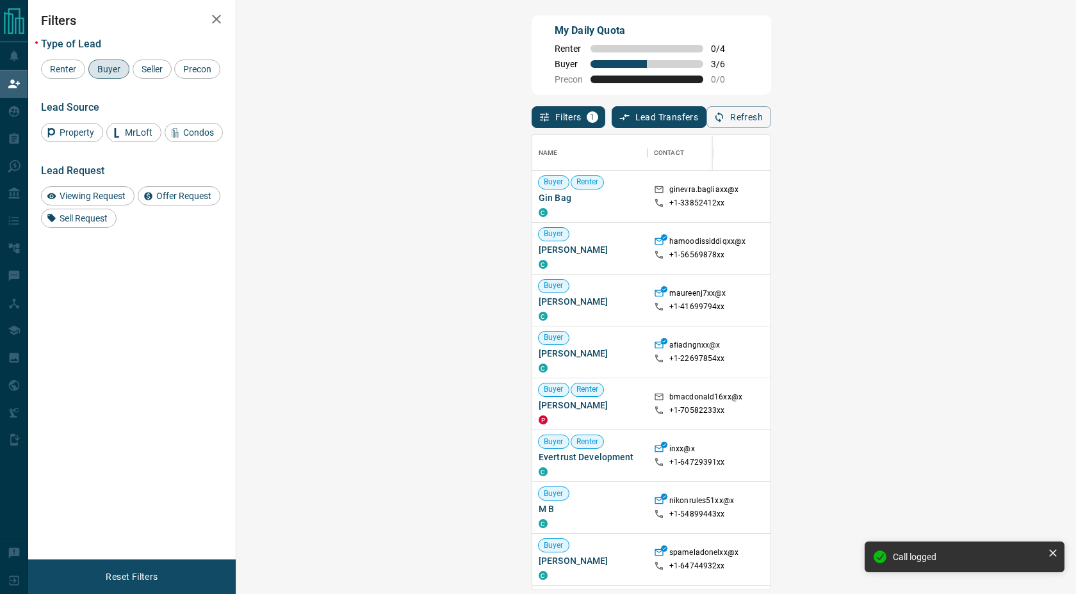
scroll to position [445, 803]
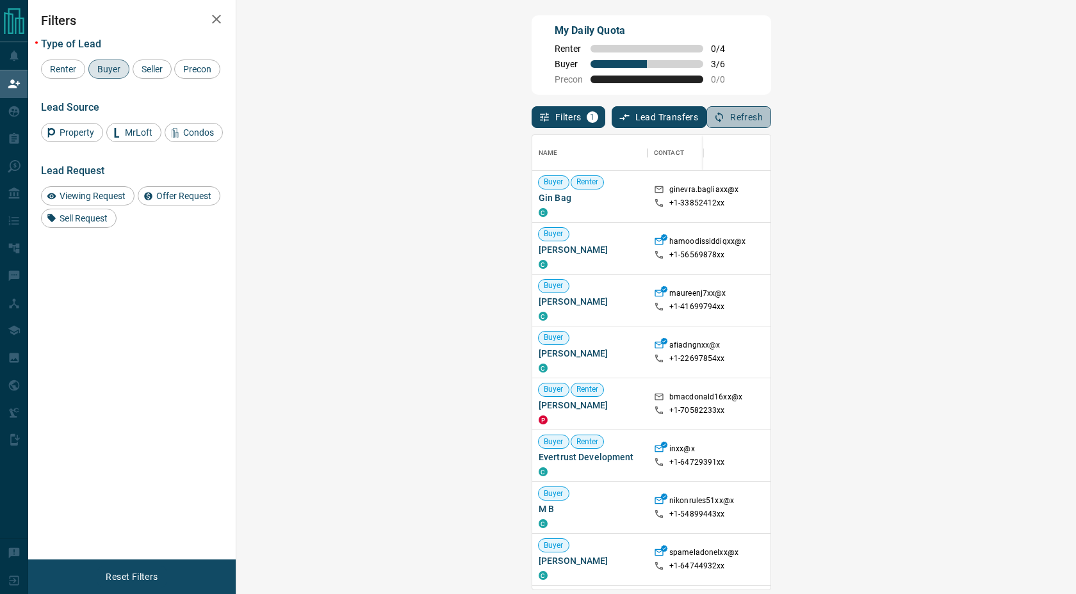
click at [771, 122] on button "Refresh" at bounding box center [739, 117] width 65 height 22
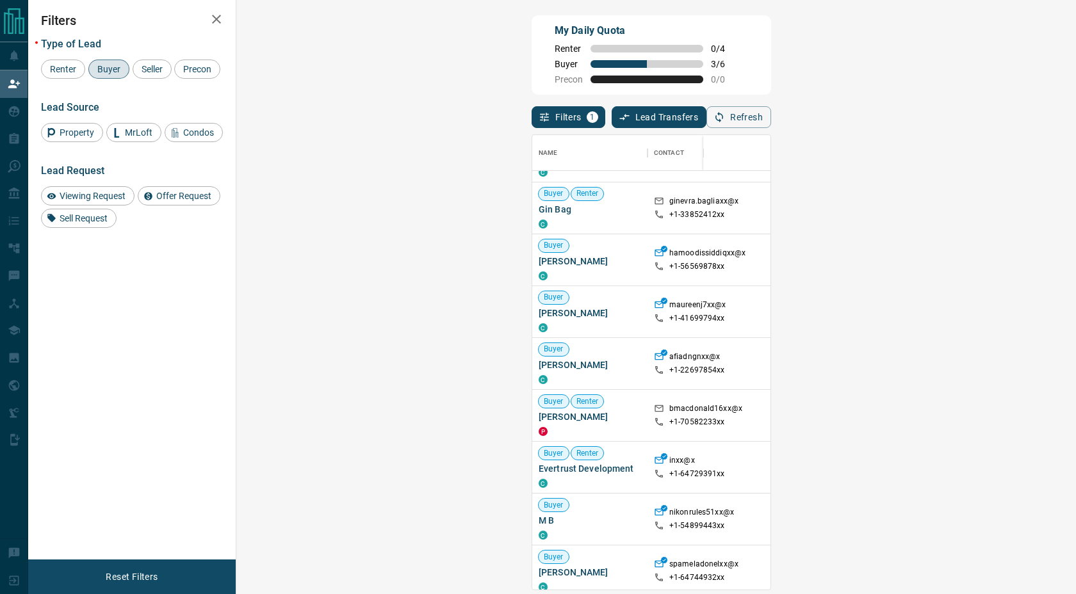
scroll to position [35, 0]
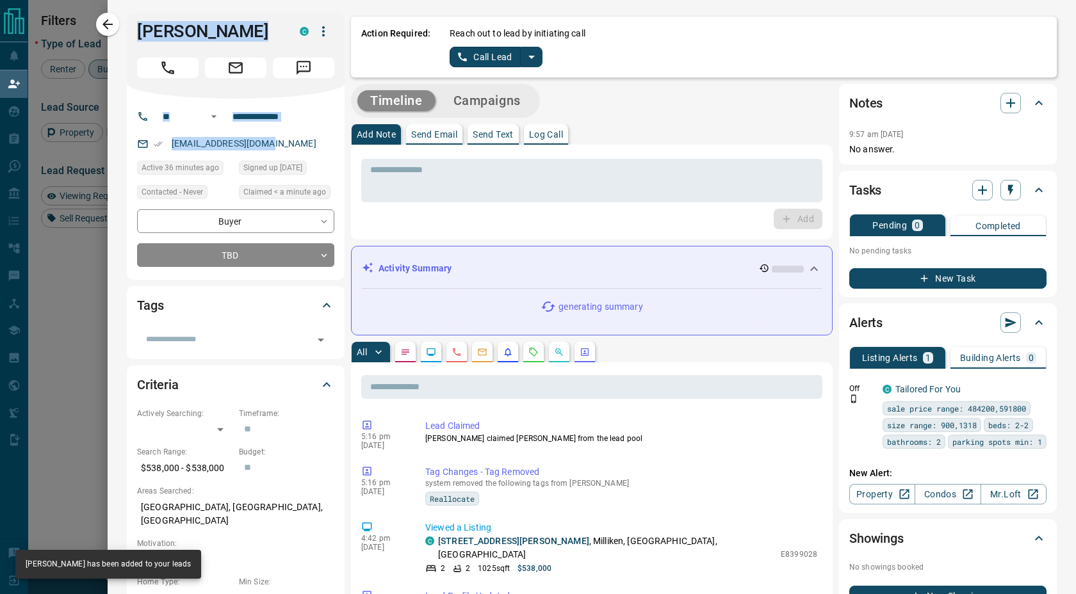
drag, startPoint x: 286, startPoint y: 149, endPoint x: 136, endPoint y: 40, distance: 185.3
click at [136, 40] on div "**********" at bounding box center [236, 146] width 218 height 267
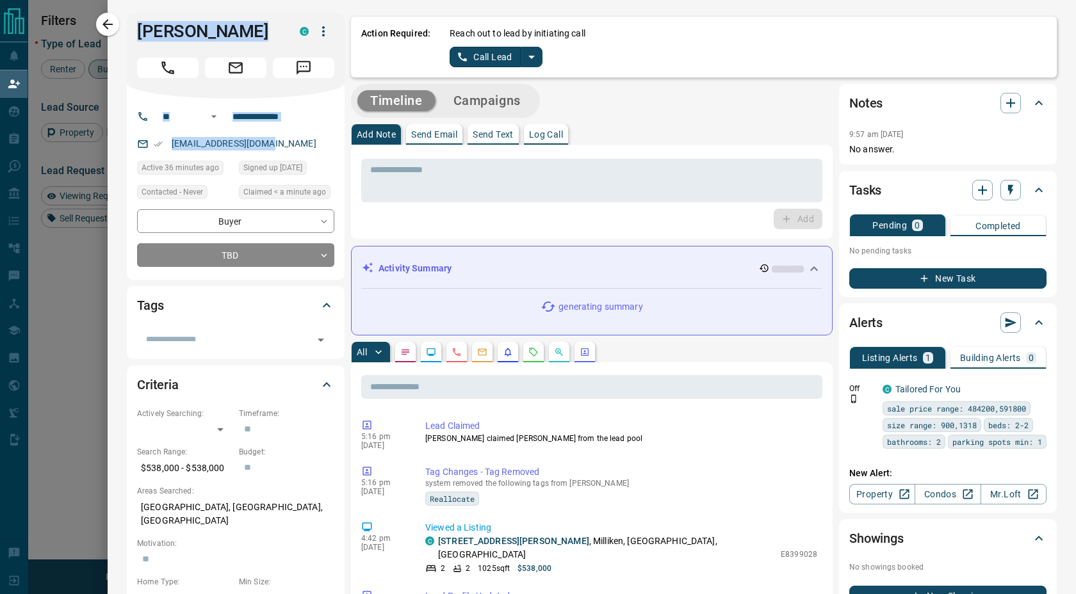
copy div "[PERSON_NAME] C ​ ​ [EMAIL_ADDRESS][DOMAIN_NAME]"
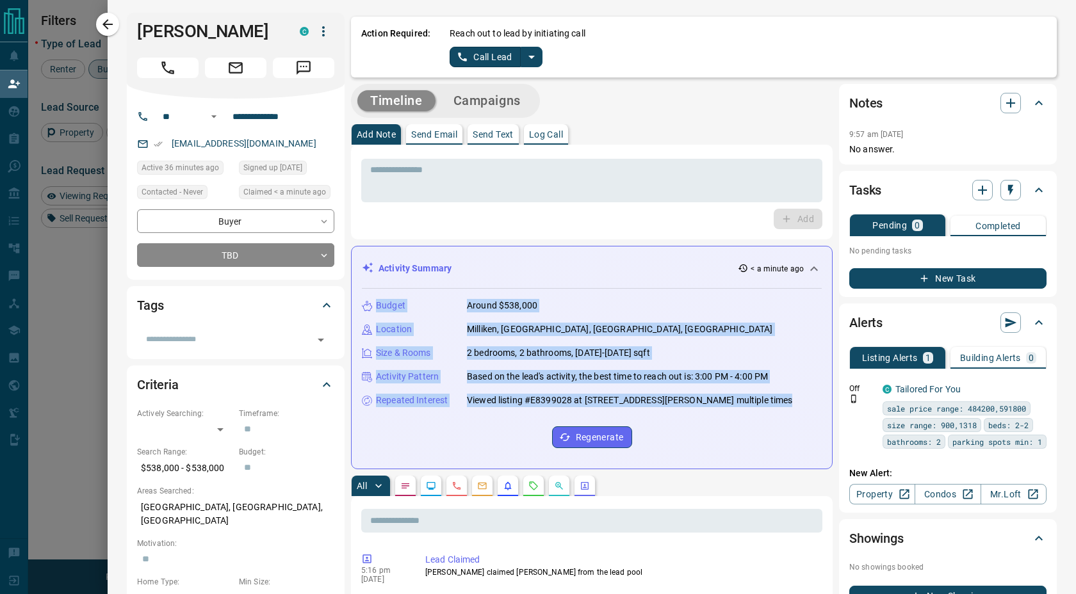
drag, startPoint x: 772, startPoint y: 400, endPoint x: 370, endPoint y: 289, distance: 418.0
click at [370, 289] on div "Budget Around $538,000 Location [GEOGRAPHIC_DATA], [GEOGRAPHIC_DATA], [GEOGRAPH…" at bounding box center [592, 374] width 460 height 170
copy div "Budget Around $538,000 Location [GEOGRAPHIC_DATA], [GEOGRAPHIC_DATA], [GEOGRAPH…"
